Goal: Subscribe to service/newsletter

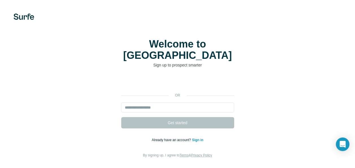
type input "**********"
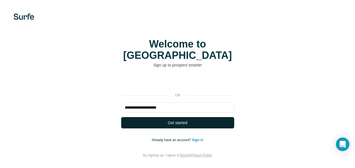
click at [182, 120] on span "Get started" at bounding box center [177, 123] width 19 height 6
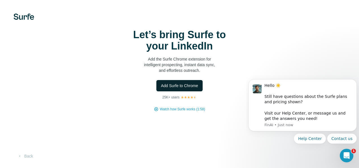
click at [172, 84] on span "Add Surfe to Chrome" at bounding box center [179, 86] width 37 height 6
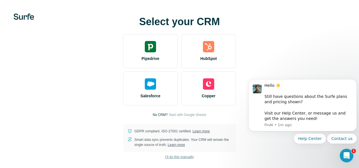
click at [171, 155] on span "I’ll do this manually" at bounding box center [179, 156] width 29 height 5
